Goal: Check status: Check status

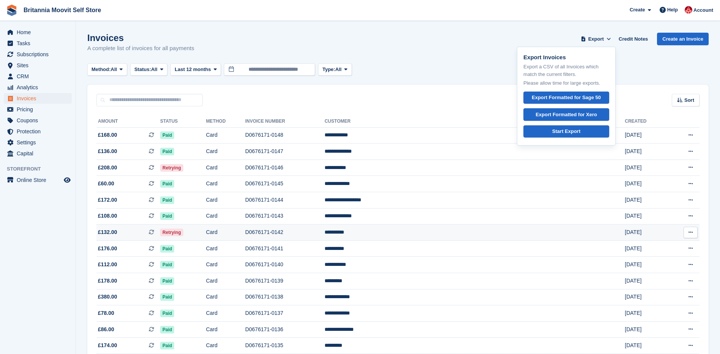
click at [324, 234] on td "D0676171-0142" at bounding box center [284, 232] width 79 height 16
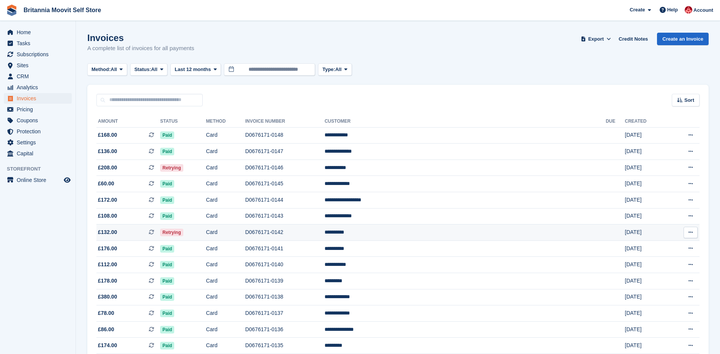
click at [324, 234] on td "D0676171-0142" at bounding box center [284, 232] width 79 height 16
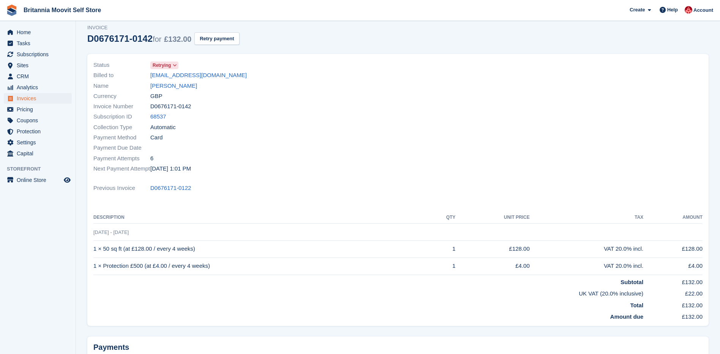
scroll to position [23, 0]
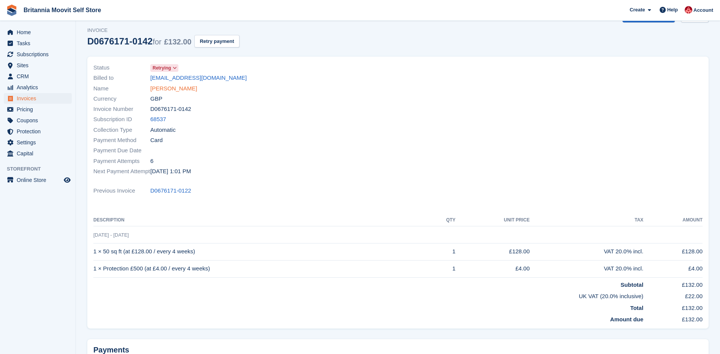
click at [159, 89] on link "Gina Caton" at bounding box center [173, 88] width 47 height 9
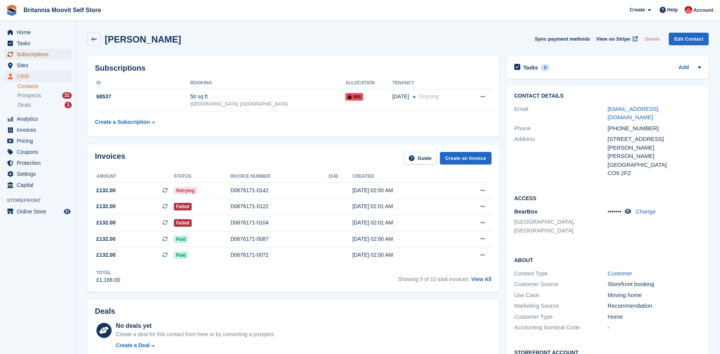
click at [36, 50] on span "Subscriptions" at bounding box center [40, 54] width 46 height 11
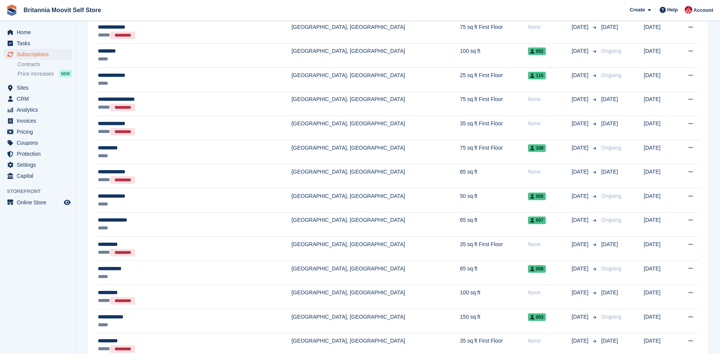
scroll to position [504, 0]
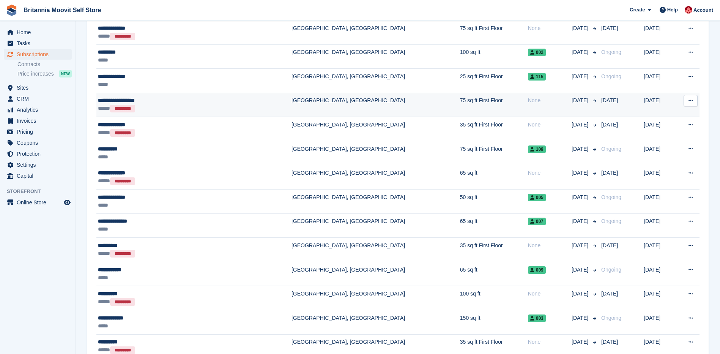
click at [199, 101] on div "**********" at bounding box center [163, 100] width 130 height 8
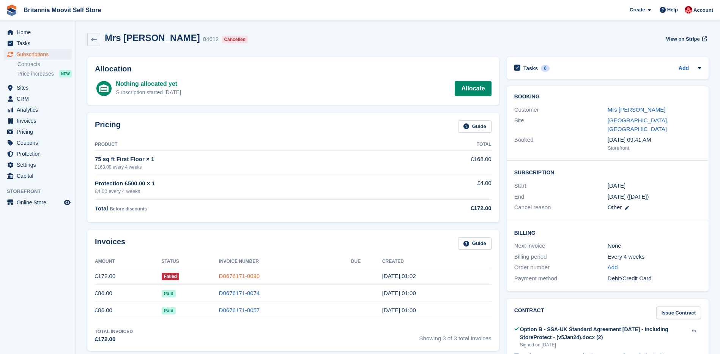
click at [220, 275] on link "D0676171-0090" at bounding box center [239, 275] width 41 height 6
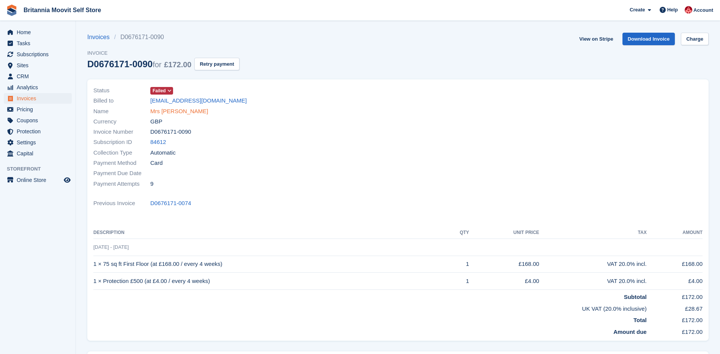
click at [157, 110] on link "Mrs [PERSON_NAME]" at bounding box center [179, 111] width 58 height 9
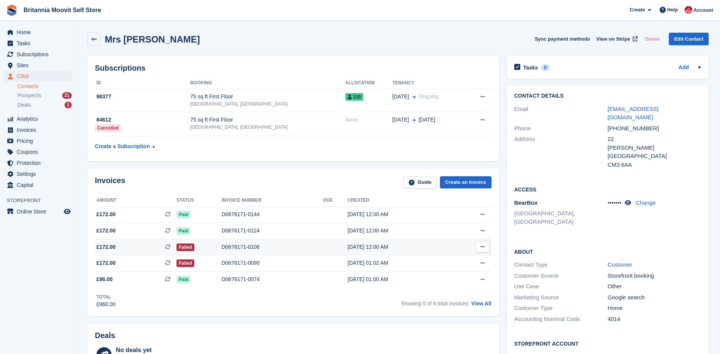
click at [227, 247] on div "D0676171-0106" at bounding box center [273, 247] width 102 height 8
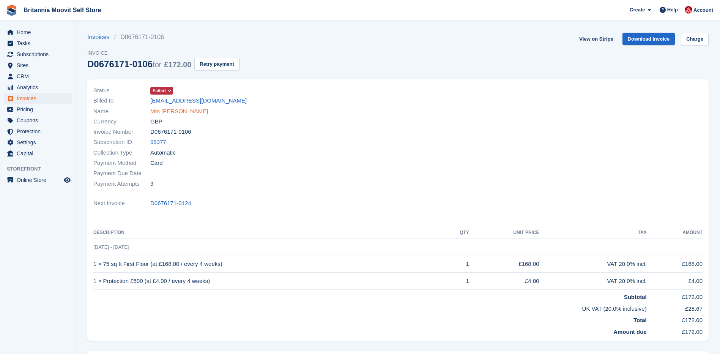
click at [162, 109] on link "Mrs [PERSON_NAME]" at bounding box center [179, 111] width 58 height 9
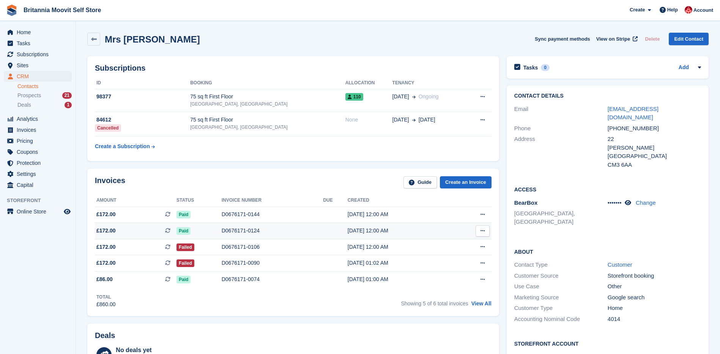
click at [243, 230] on div "D0676171-0124" at bounding box center [273, 231] width 102 height 8
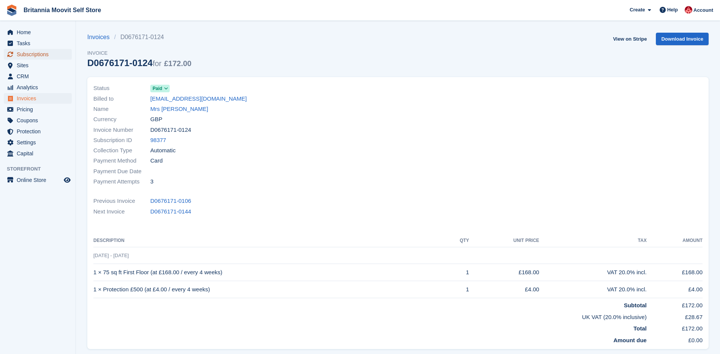
click at [18, 58] on span "Subscriptions" at bounding box center [40, 54] width 46 height 11
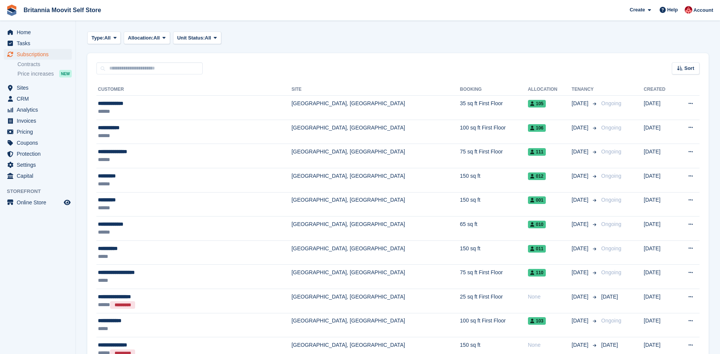
scroll to position [118, 0]
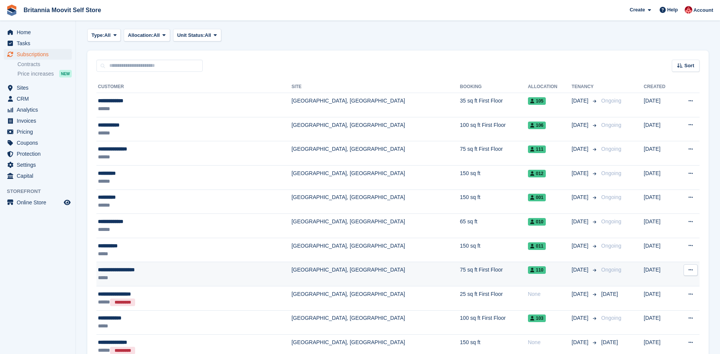
click at [157, 276] on div "*****" at bounding box center [163, 278] width 130 height 8
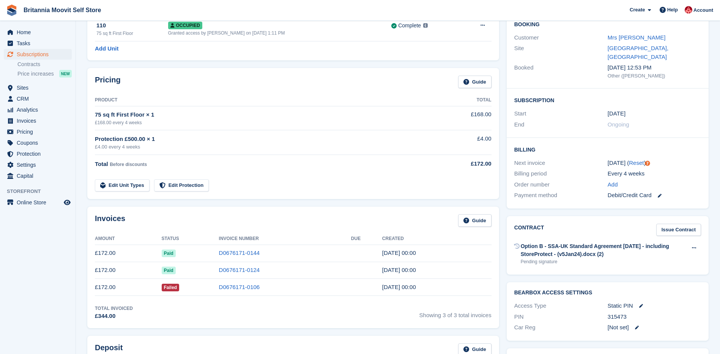
scroll to position [74, 0]
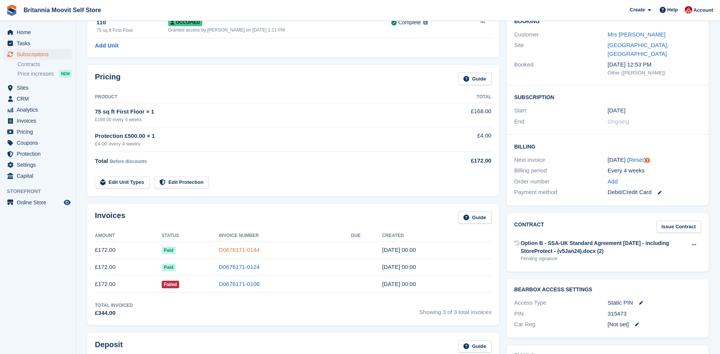
click at [230, 250] on link "D0676171-0144" at bounding box center [239, 249] width 41 height 6
